Goal: Task Accomplishment & Management: Manage account settings

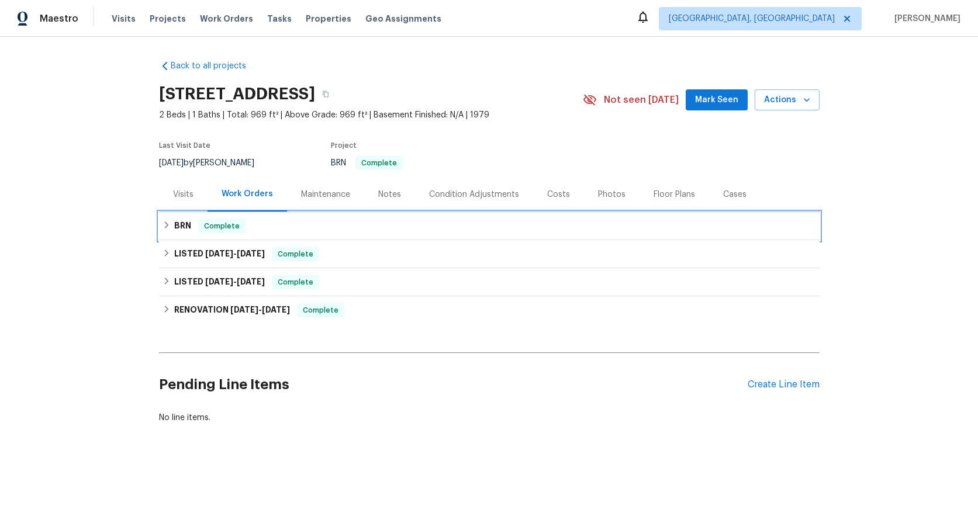
click at [297, 231] on div "BRN Complete" at bounding box center [490, 226] width 654 height 14
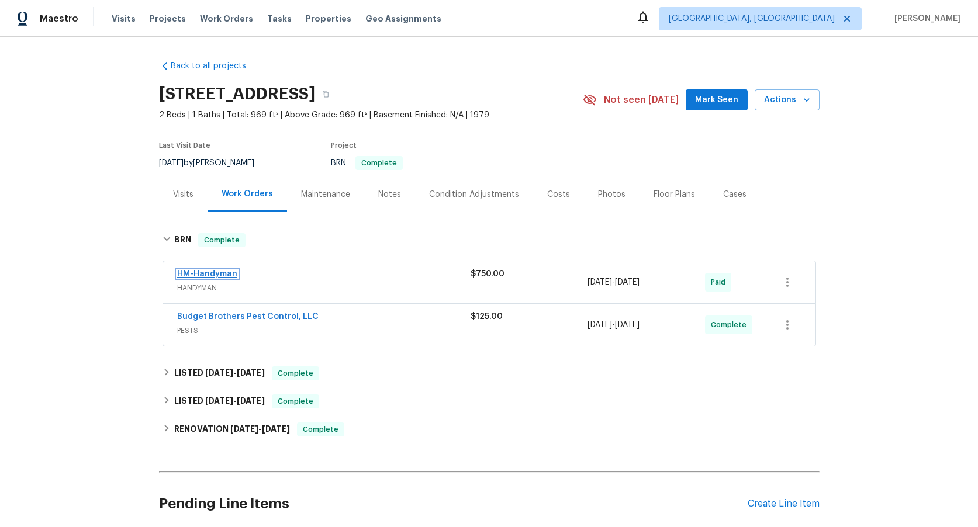
click at [231, 278] on link "HM-Handyman" at bounding box center [207, 274] width 60 height 8
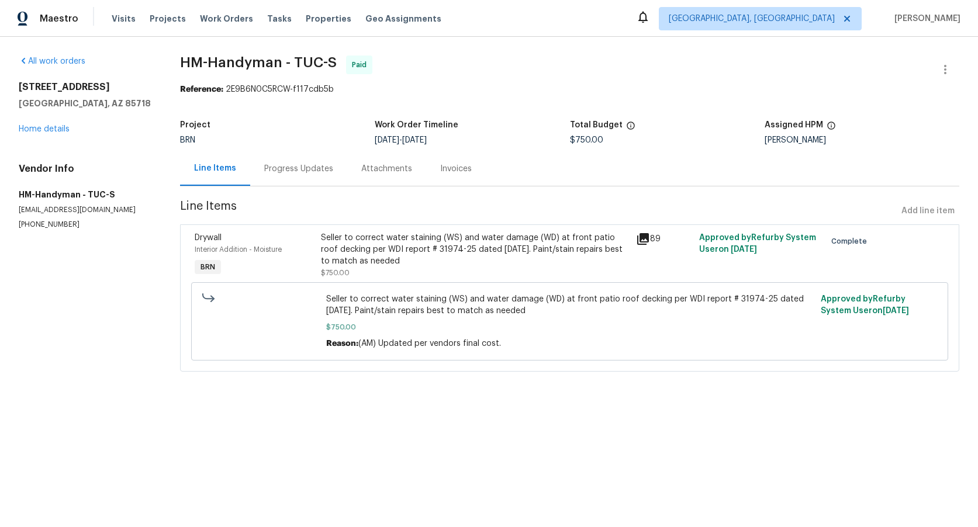
click at [307, 175] on div "Progress Updates" at bounding box center [298, 169] width 69 height 12
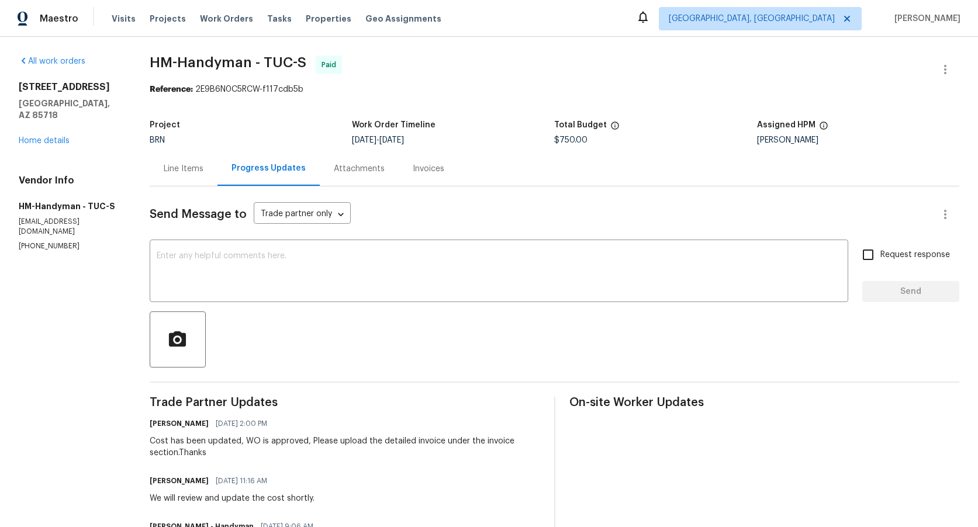
click at [351, 170] on div "Attachments" at bounding box center [359, 169] width 51 height 12
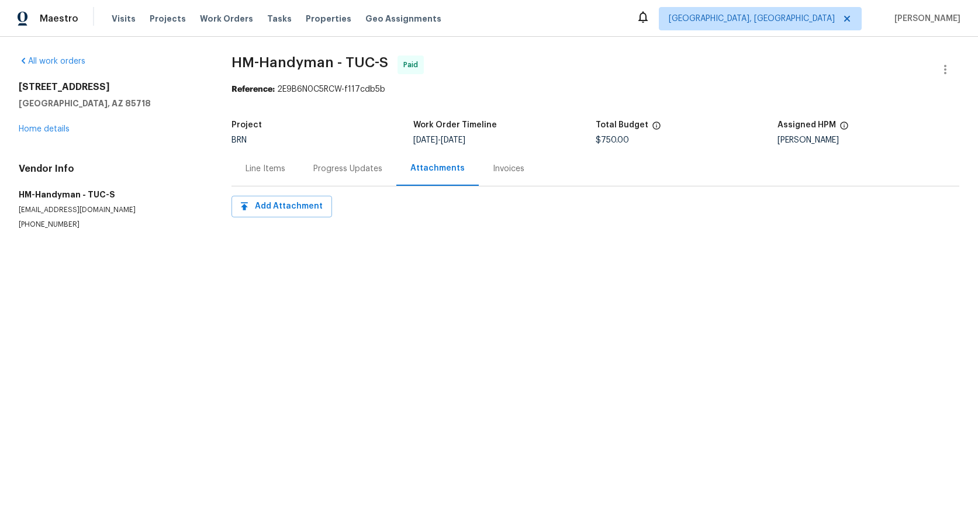
click at [493, 171] on div "Invoices" at bounding box center [509, 169] width 32 height 12
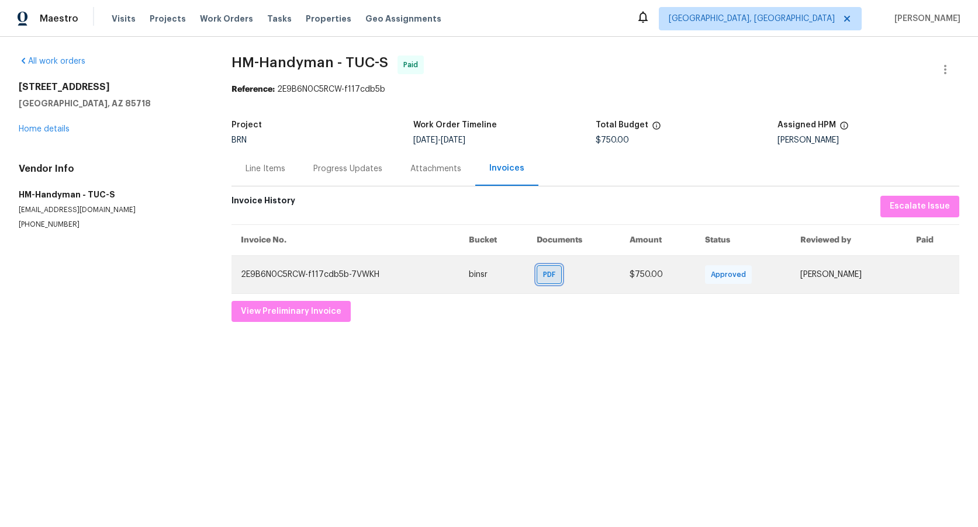
click at [544, 271] on span "PDF" at bounding box center [551, 275] width 17 height 12
